Goal: Task Accomplishment & Management: Manage account settings

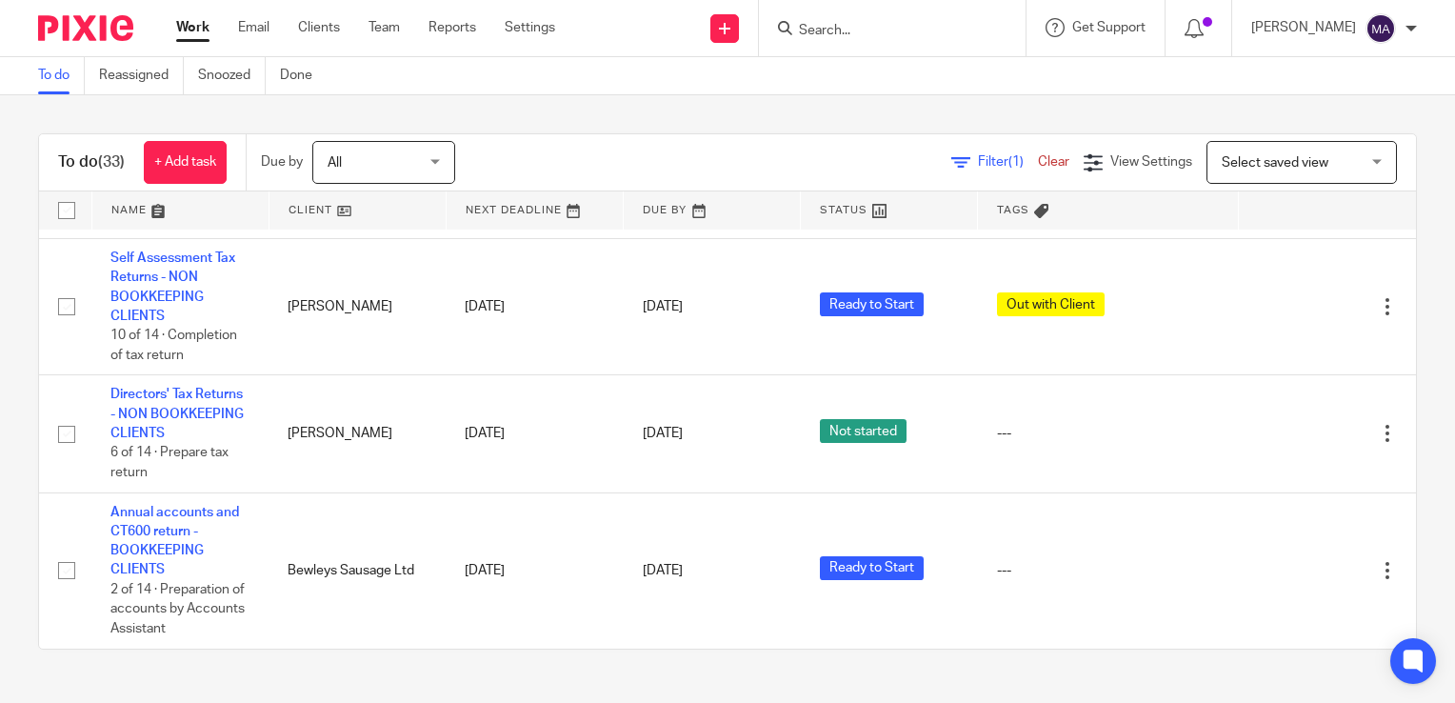
scroll to position [4052, 0]
click at [388, 23] on link "Team" at bounding box center [383, 27] width 31 height 19
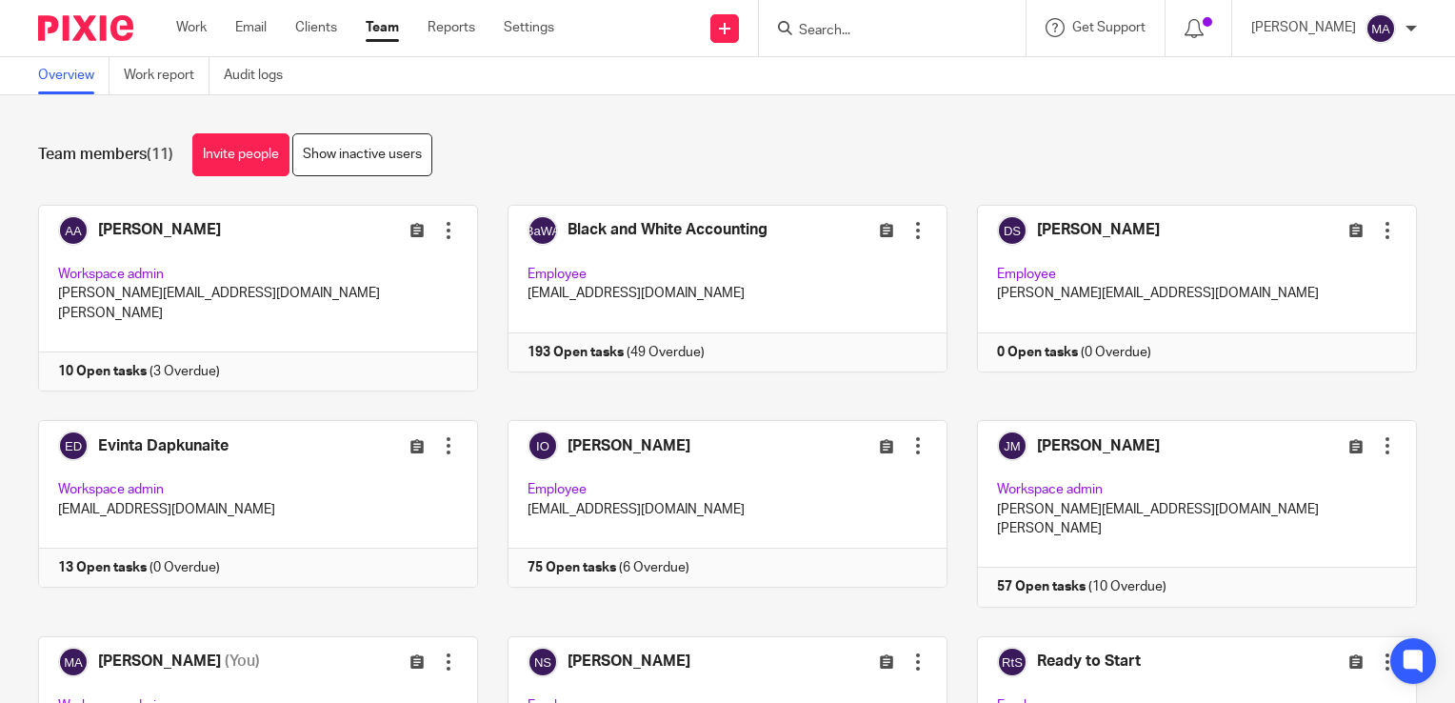
click at [563, 150] on div "Team members (11) Invite people Show inactive users" at bounding box center [727, 154] width 1379 height 43
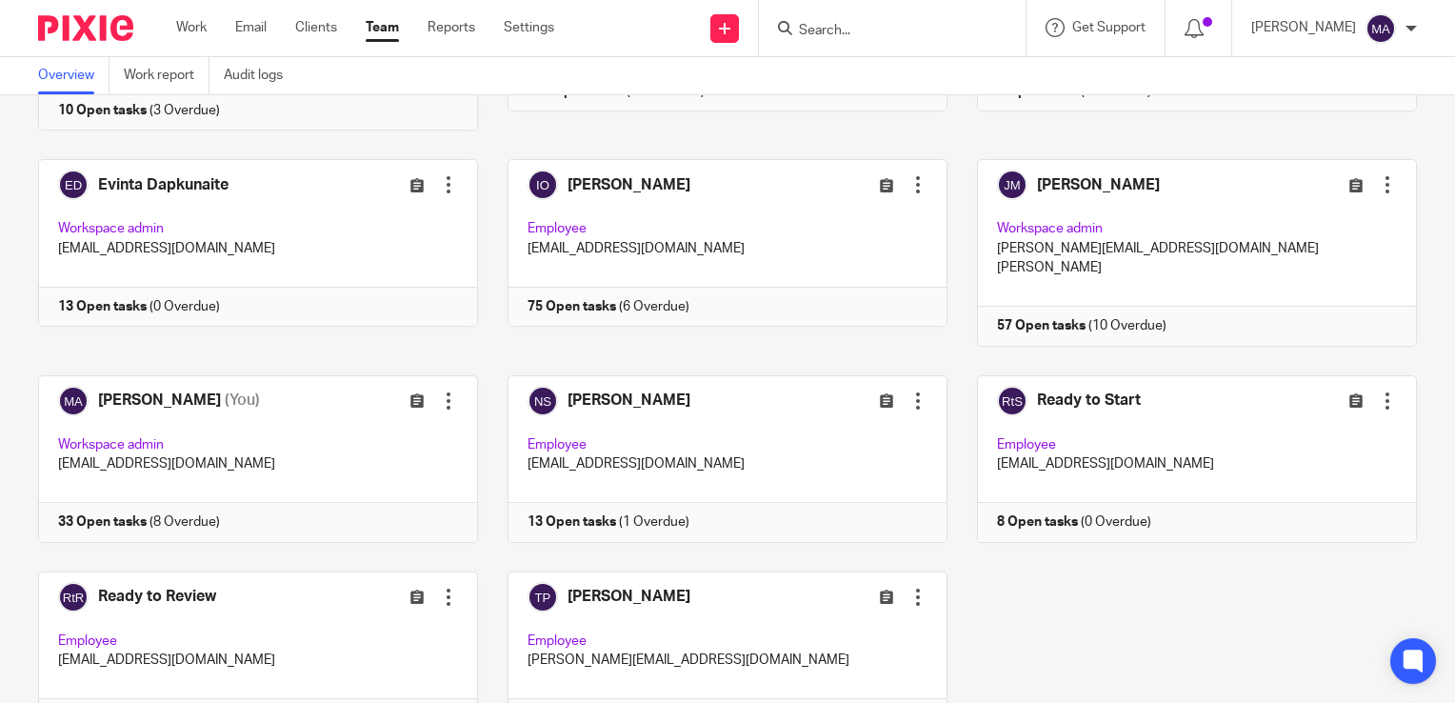
scroll to position [322, 0]
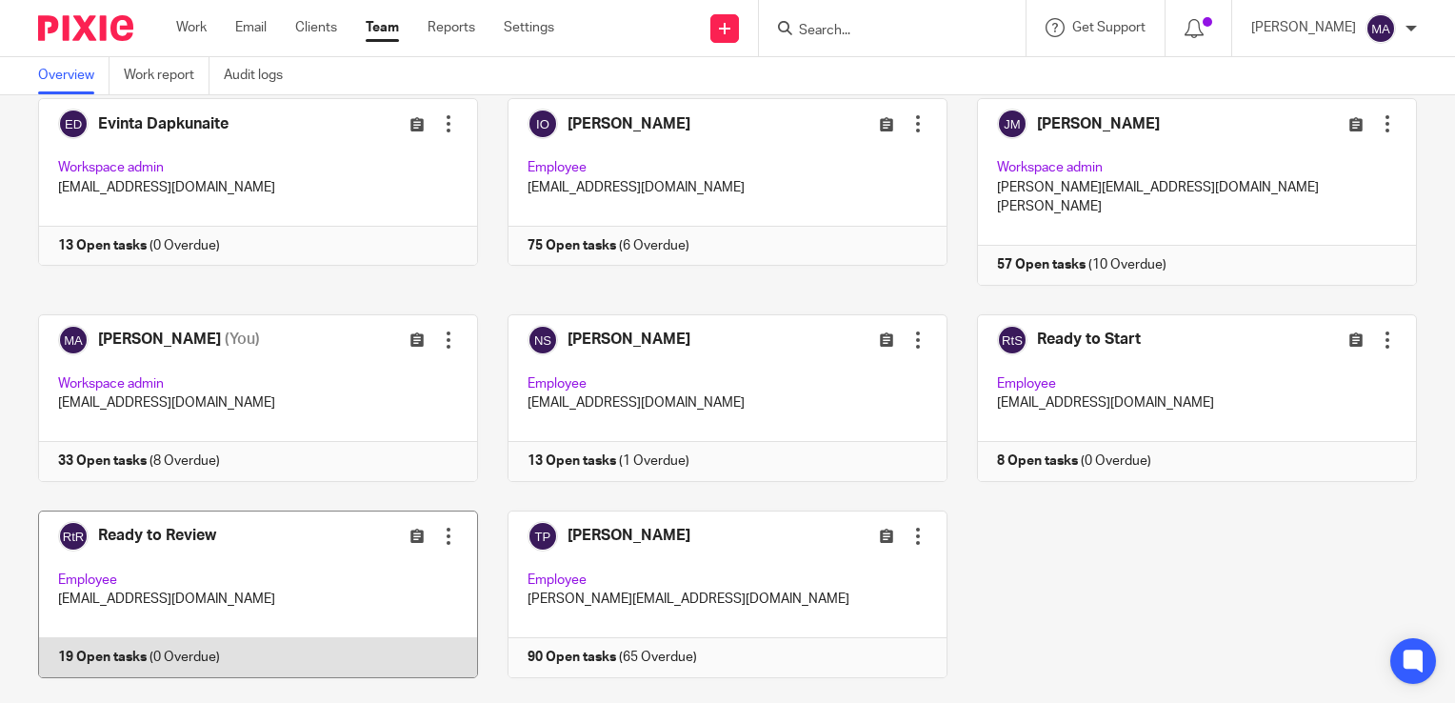
click at [153, 510] on link at bounding box center [243, 594] width 469 height 168
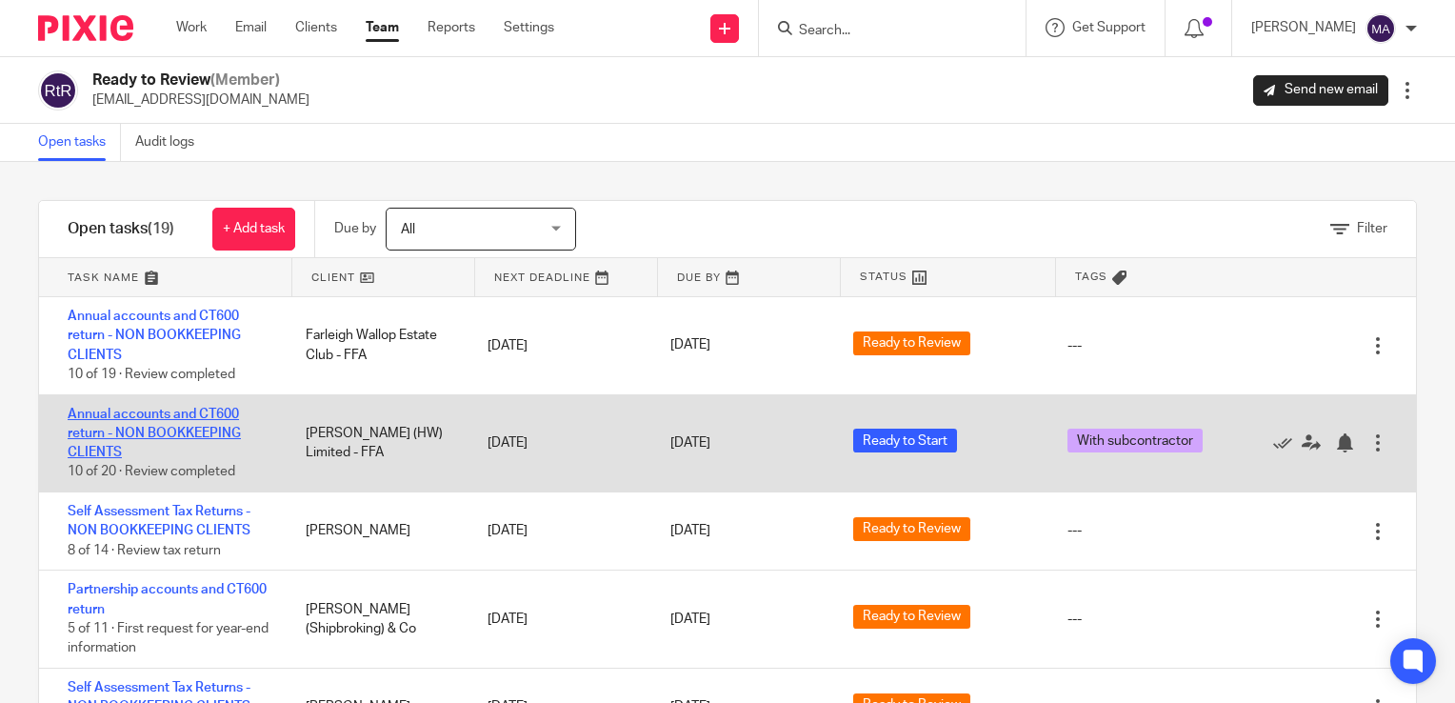
click at [175, 409] on link "Annual accounts and CT600 return - NON BOOKKEEPING CLIENTS" at bounding box center [154, 433] width 173 height 52
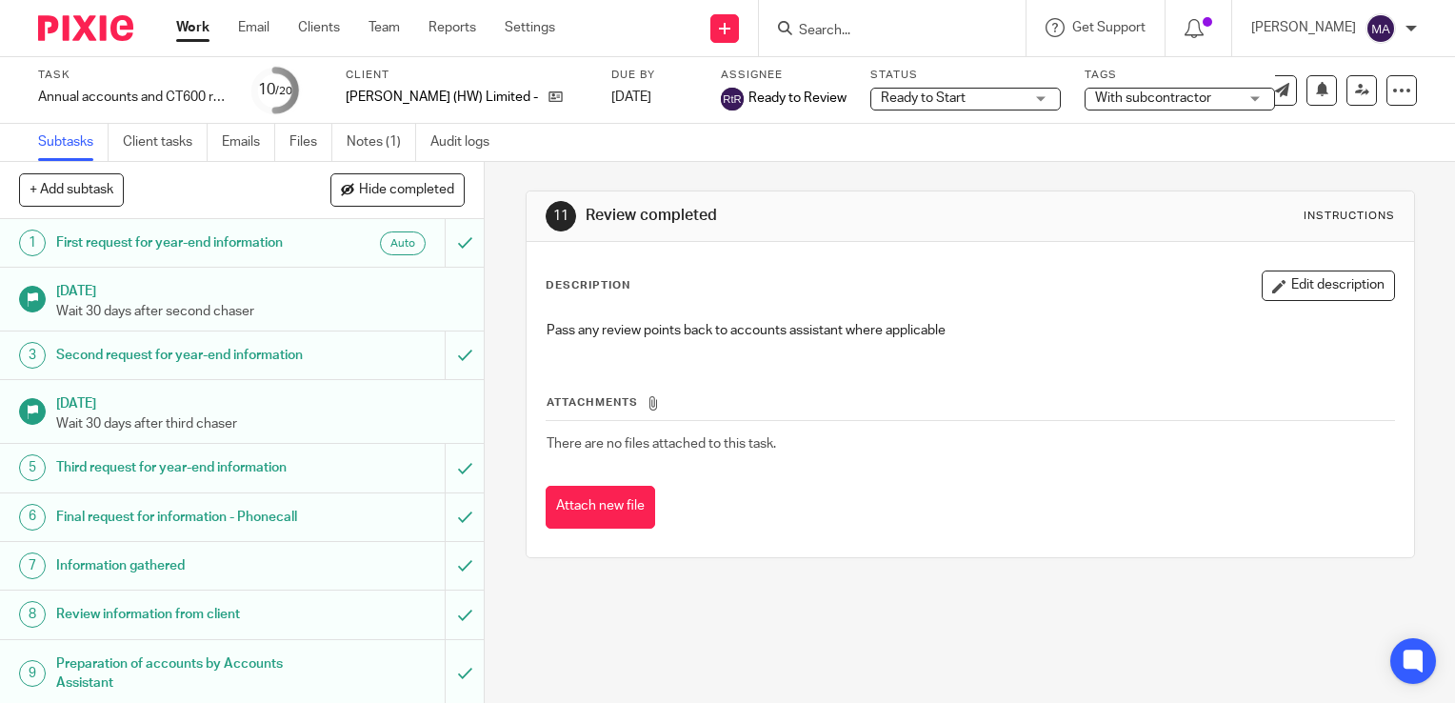
click at [895, 89] on span "Ready to Start" at bounding box center [952, 99] width 143 height 20
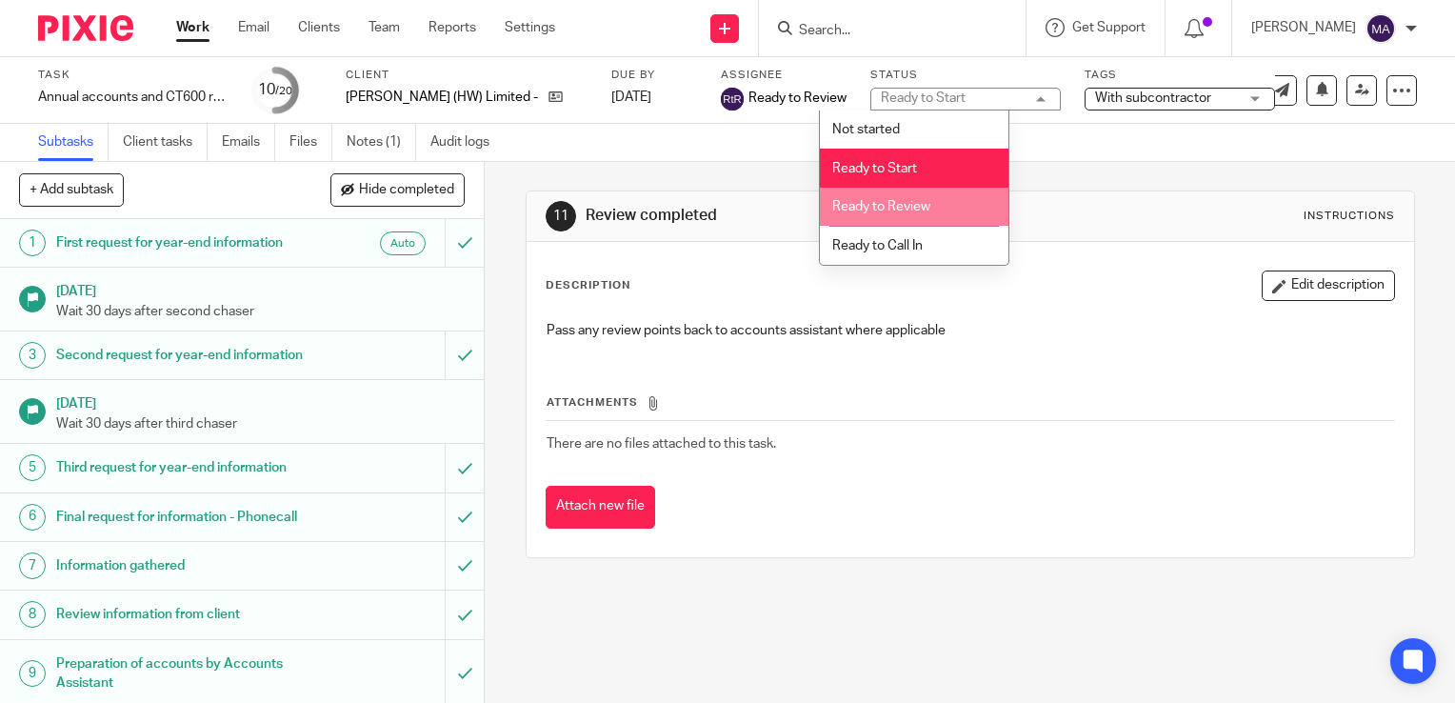
click at [892, 209] on span "Ready to Review" at bounding box center [881, 206] width 98 height 13
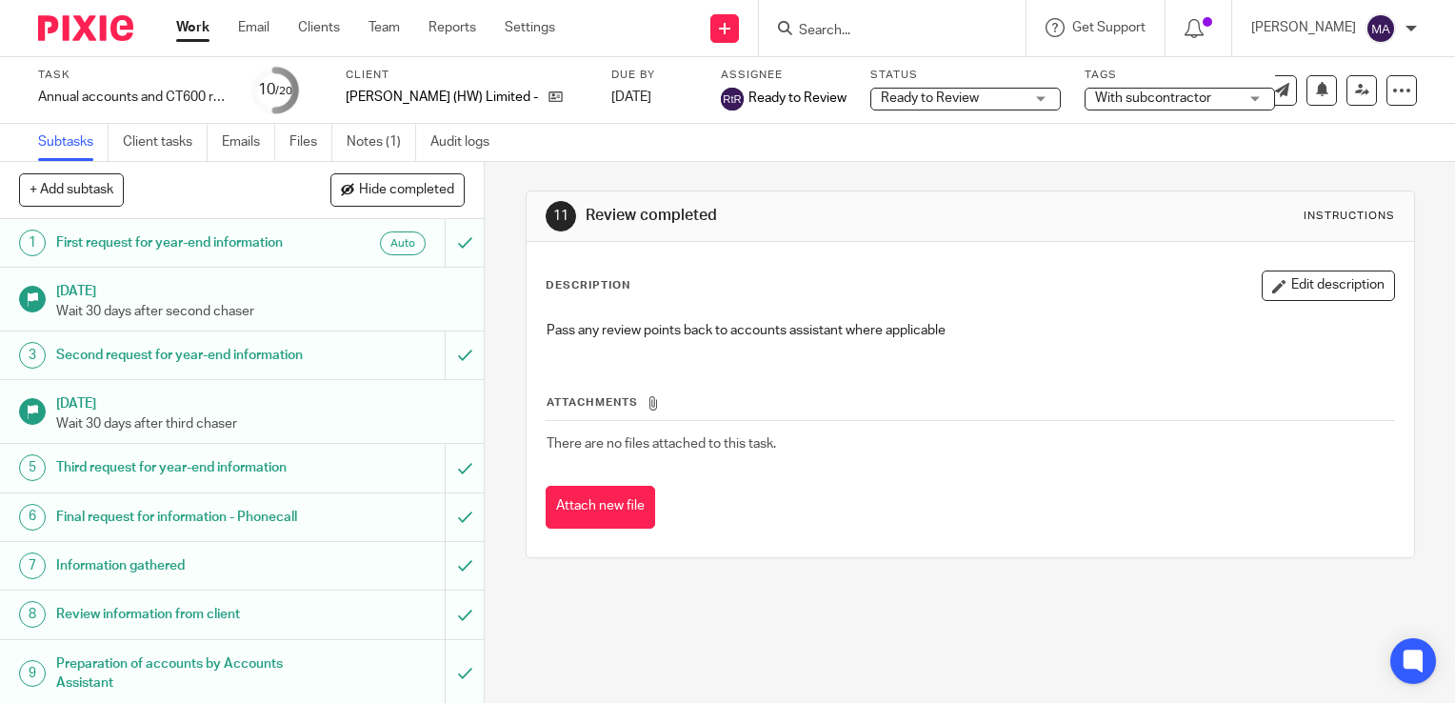
click at [1095, 105] on span "With subcontractor" at bounding box center [1166, 99] width 143 height 20
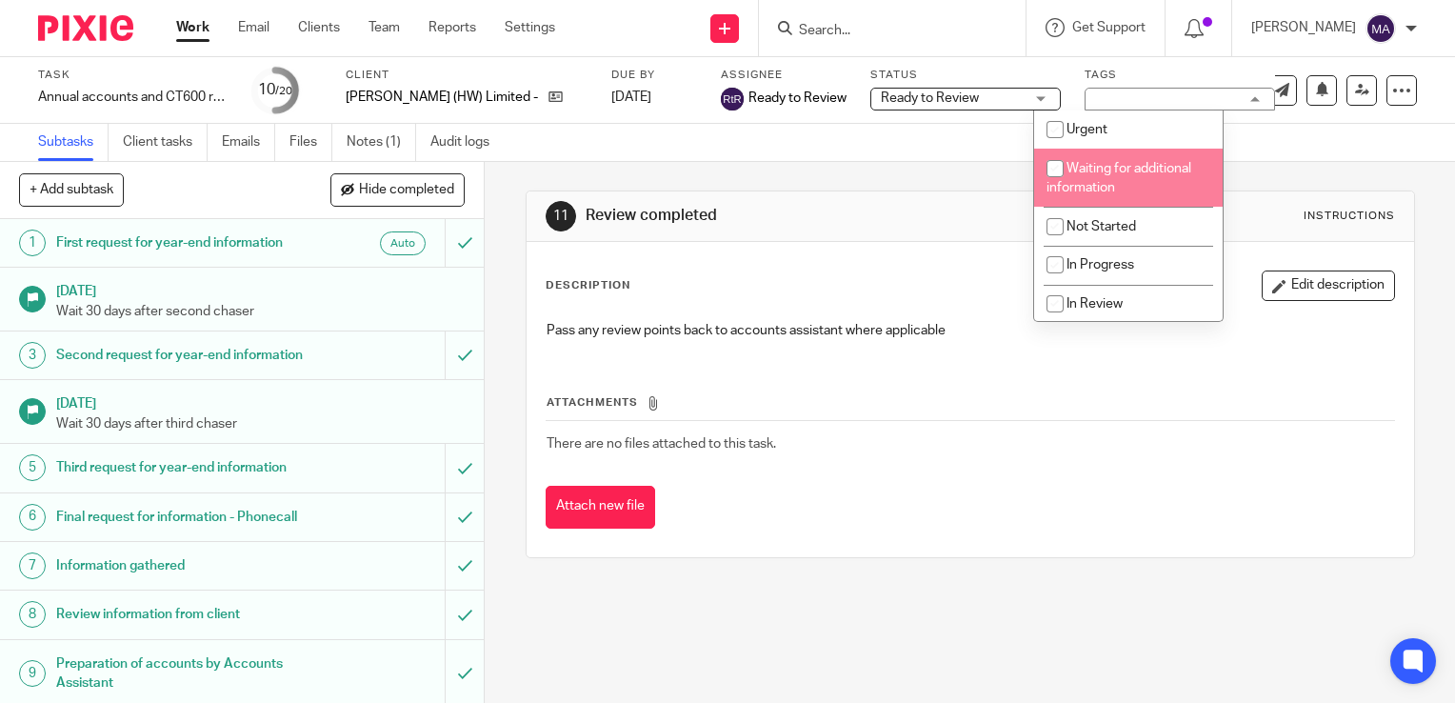
scroll to position [316, 0]
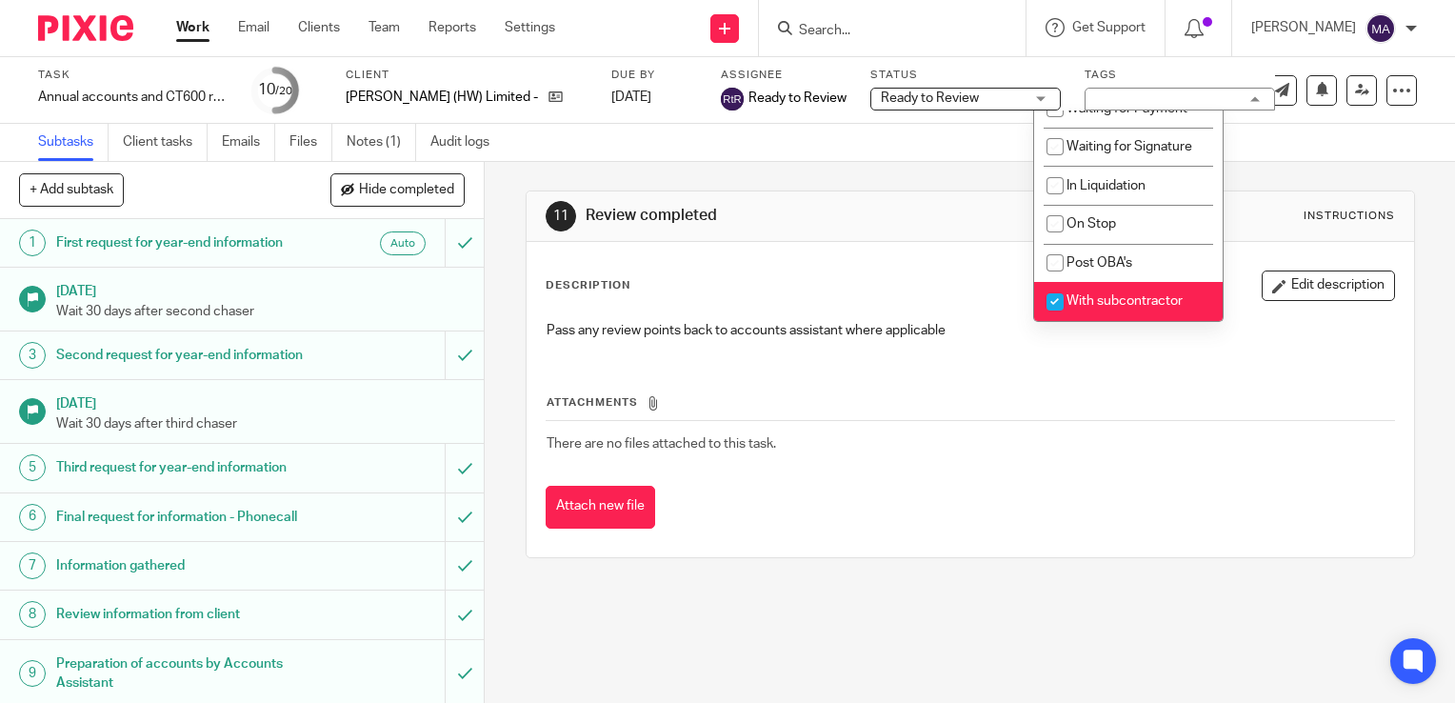
click at [1158, 298] on span "With subcontractor" at bounding box center [1124, 300] width 116 height 13
checkbox input "false"
click at [384, 18] on link "Team" at bounding box center [383, 27] width 31 height 19
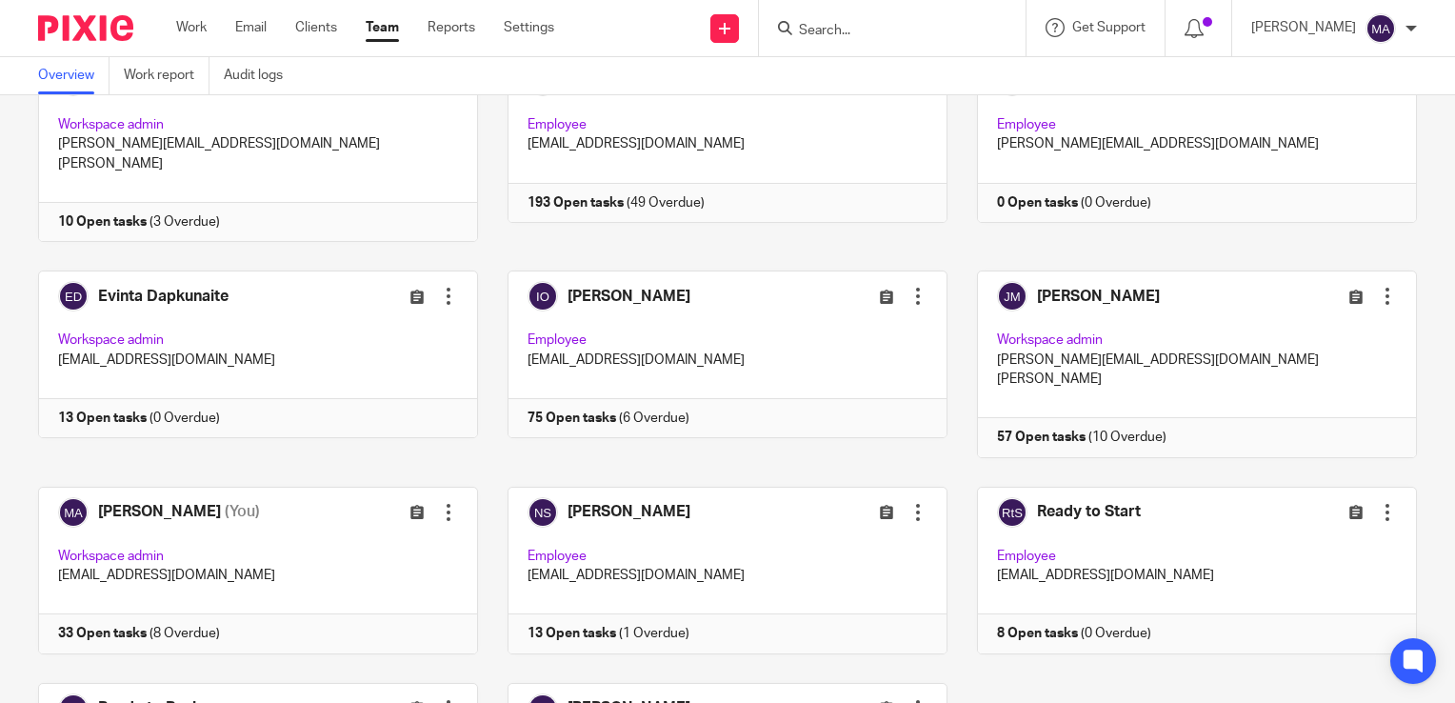
scroll to position [322, 0]
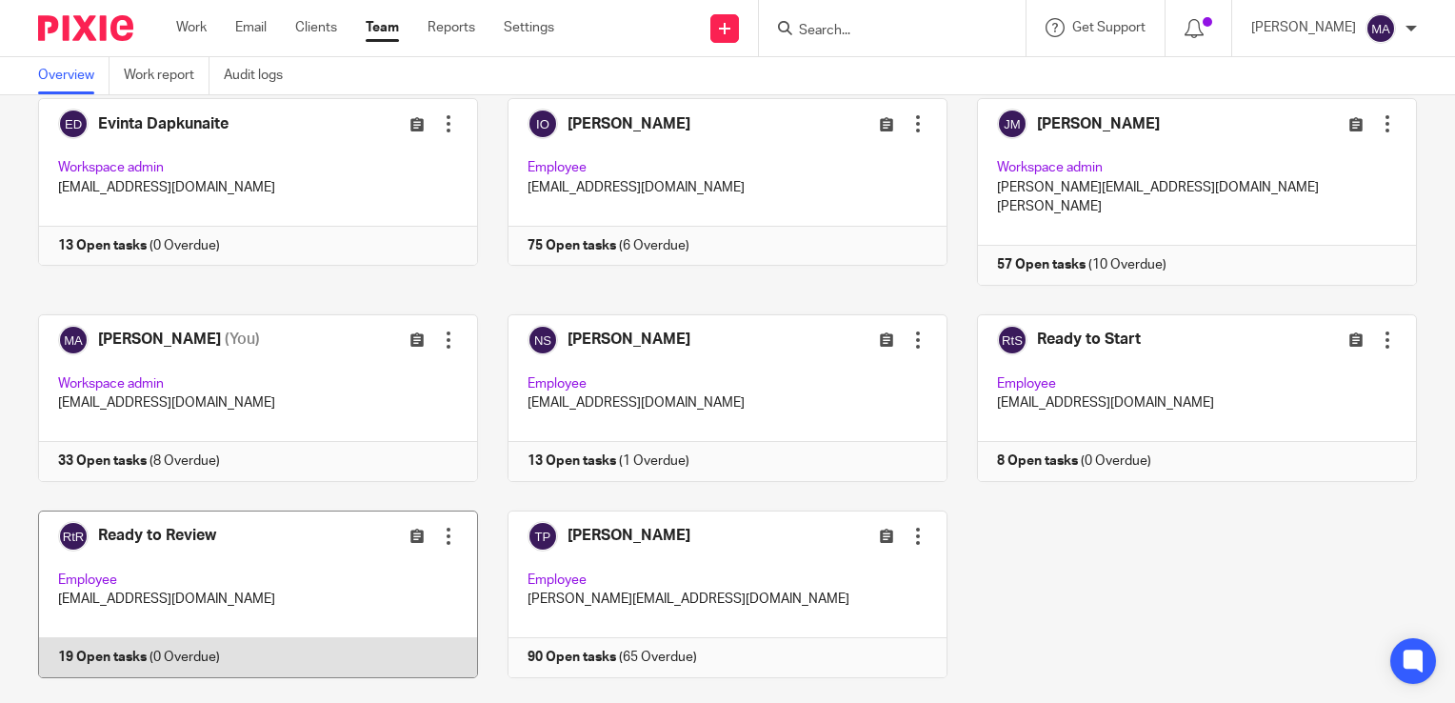
click at [325, 525] on div "Edit user Transfer Deactivate user" at bounding box center [391, 536] width 133 height 22
click at [216, 510] on link at bounding box center [243, 594] width 469 height 168
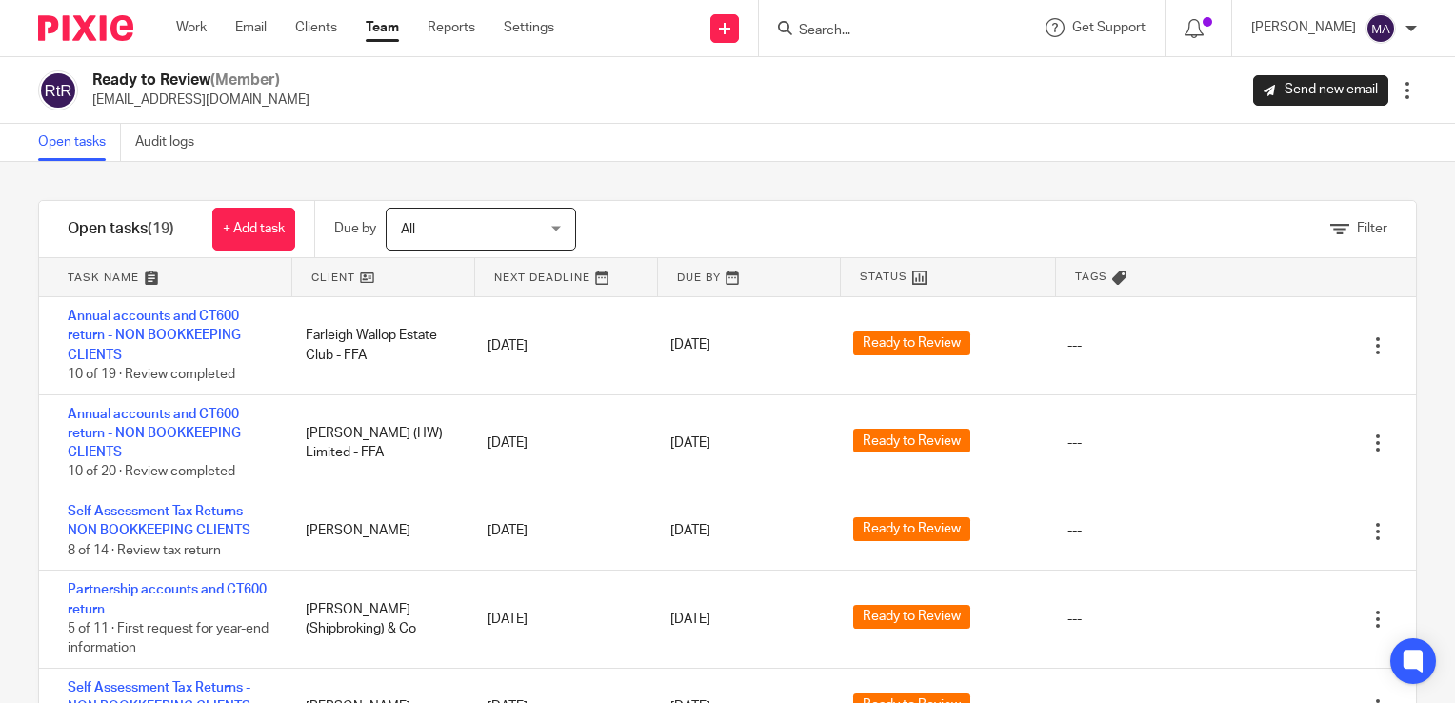
click at [27, 456] on div "Filter tasks Only show tasks matching all of these conditions 1 Client name Is …" at bounding box center [727, 432] width 1455 height 541
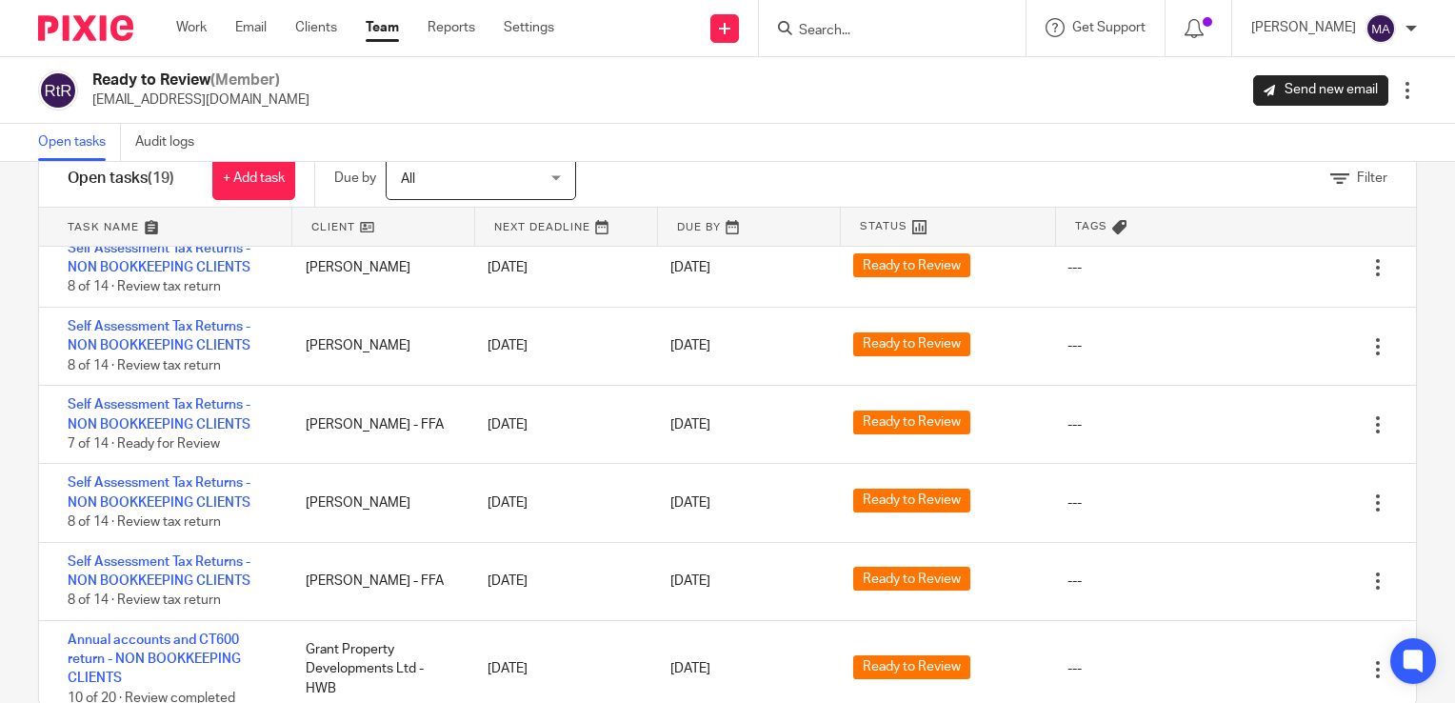
scroll to position [1111, 0]
